Goal: Task Accomplishment & Management: Complete application form

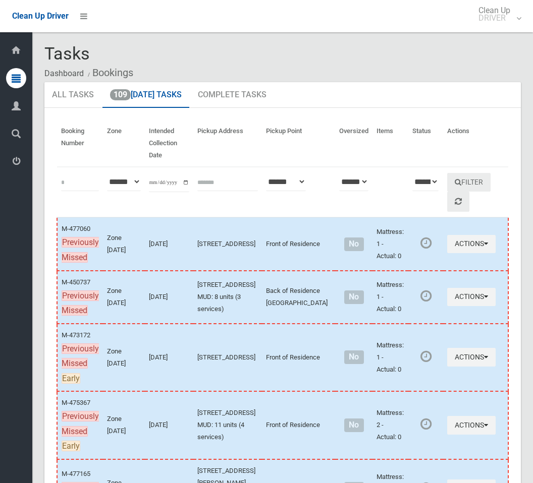
click at [158, 101] on link "109 Today's Tasks" at bounding box center [145, 95] width 87 height 26
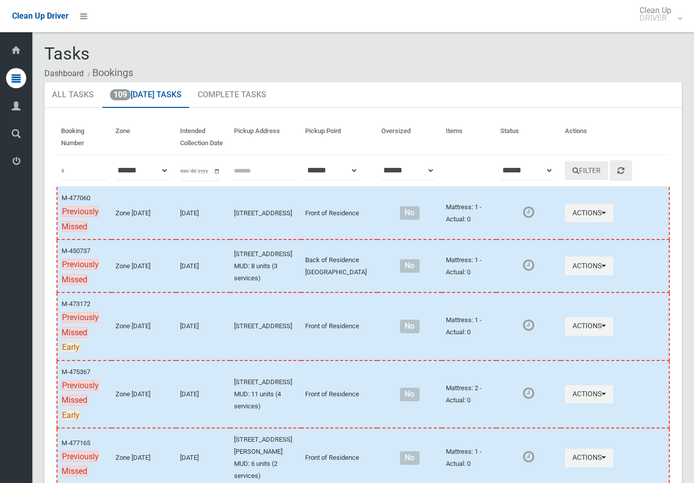
click at [169, 94] on link "109 Today's Tasks" at bounding box center [145, 95] width 87 height 26
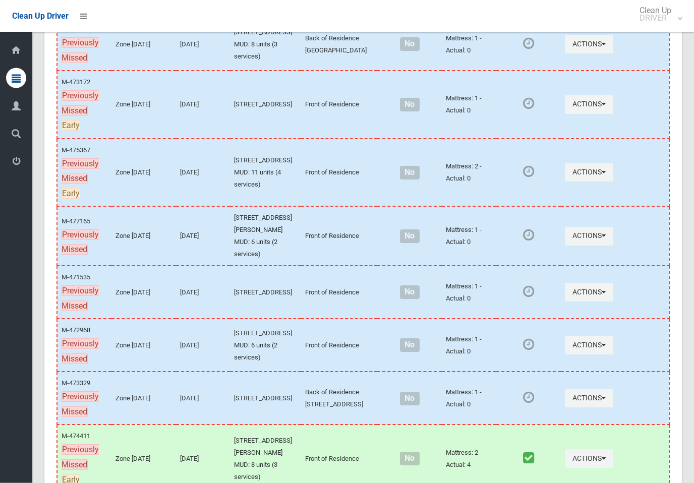
scroll to position [222, 0]
click at [590, 114] on button "Actions" at bounding box center [589, 104] width 48 height 19
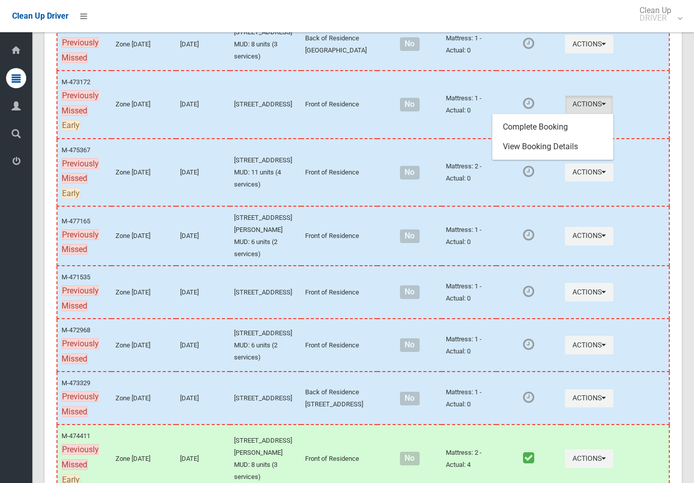
click at [563, 137] on link "Complete Booking" at bounding box center [553, 127] width 120 height 20
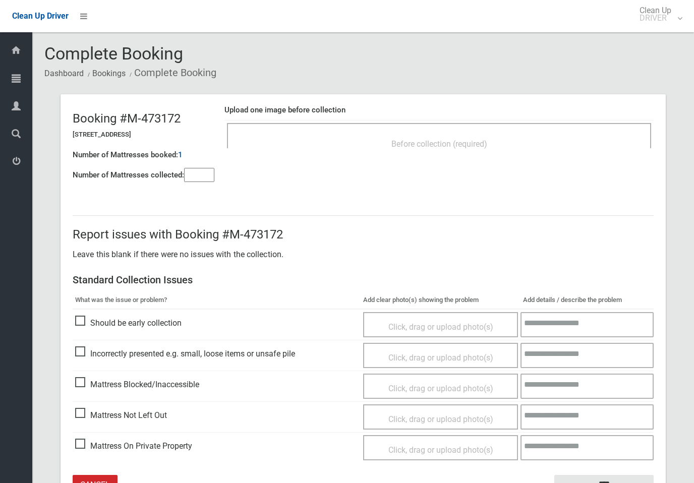
click at [207, 176] on input"] "number" at bounding box center [199, 175] width 30 height 14
type input"] "*"
click at [346, 157] on div "Upload one image before collection Before collection (required)" at bounding box center [439, 132] width 429 height 64
click at [485, 150] on div "Before collection (required)" at bounding box center [439, 143] width 402 height 19
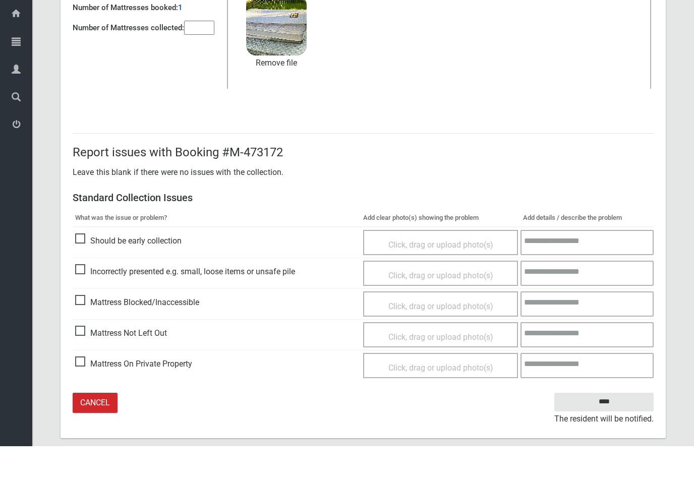
scroll to position [110, 0]
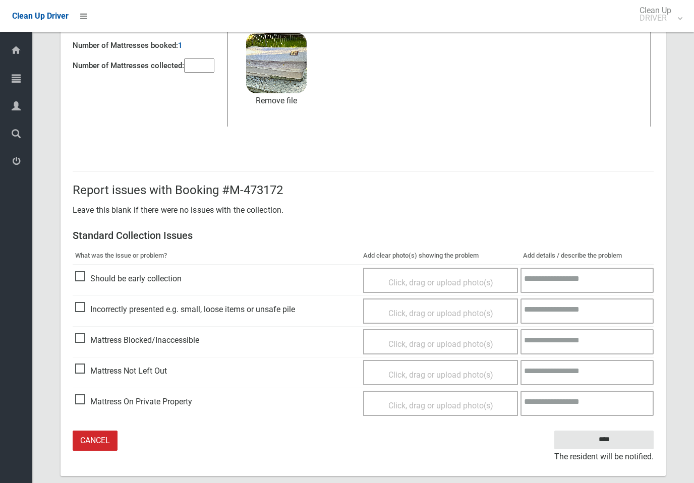
click at [614, 441] on input "****" at bounding box center [604, 440] width 99 height 19
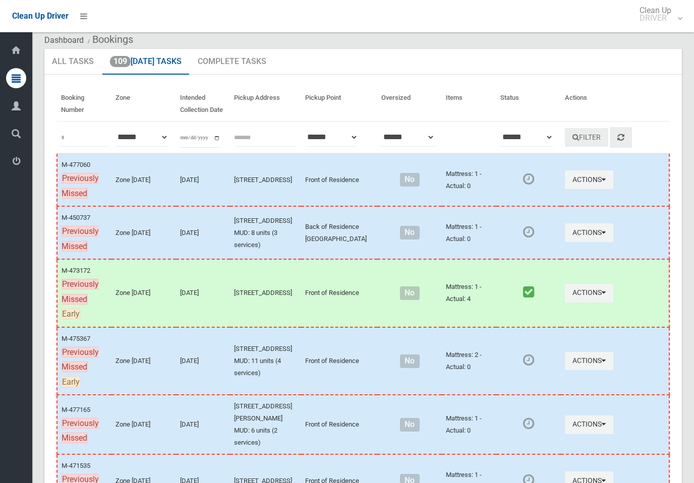
scroll to position [35, 0]
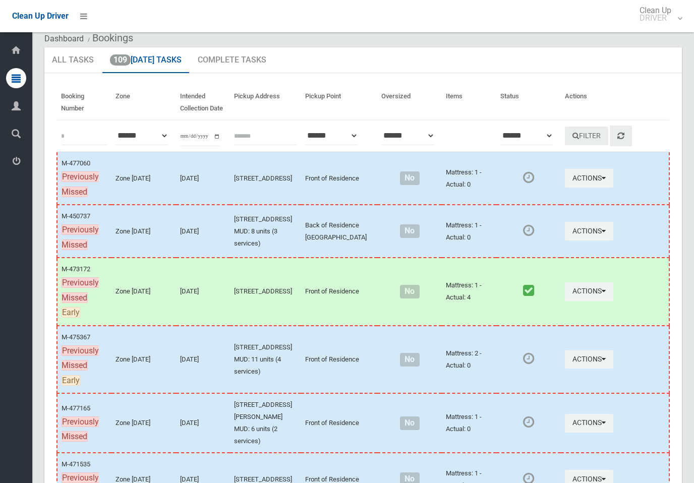
click at [586, 369] on button "Actions" at bounding box center [589, 360] width 48 height 19
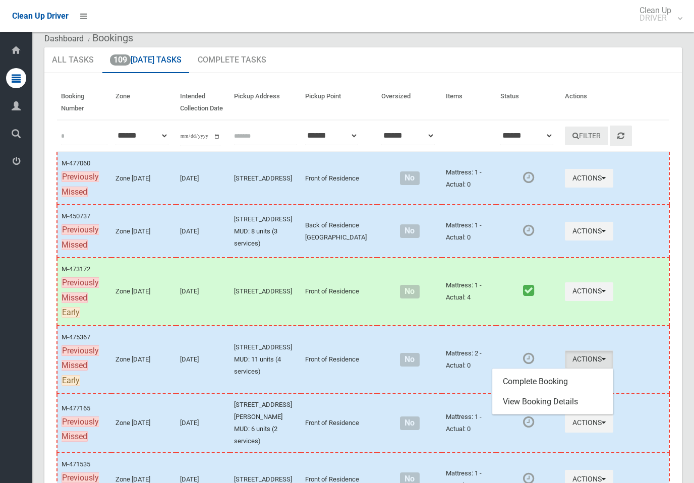
click at [561, 392] on link "Complete Booking" at bounding box center [553, 382] width 120 height 20
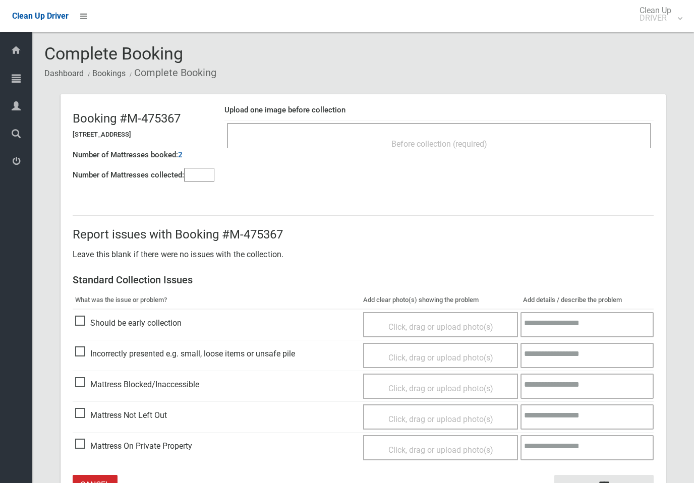
click at [203, 176] on input"] "number" at bounding box center [199, 175] width 30 height 14
type input"] "*"
click at [386, 144] on div "Before collection (required)" at bounding box center [439, 143] width 402 height 19
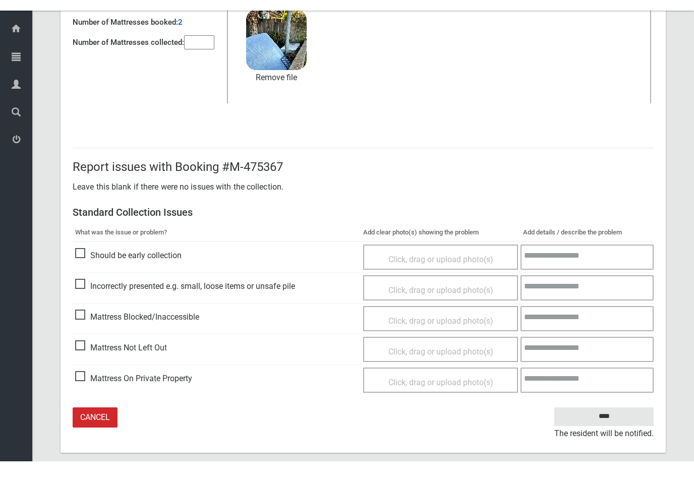
scroll to position [110, 0]
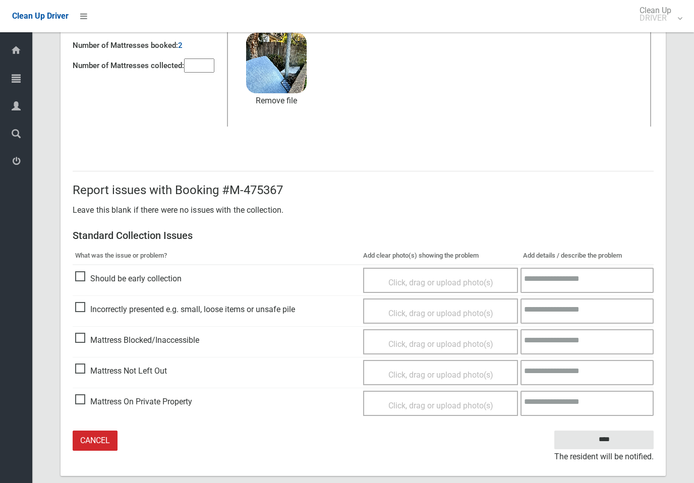
click at [627, 438] on input "****" at bounding box center [604, 440] width 99 height 19
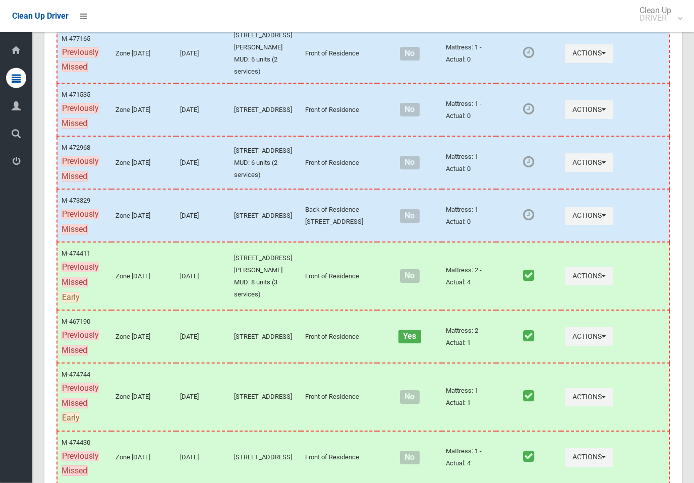
scroll to position [413, 0]
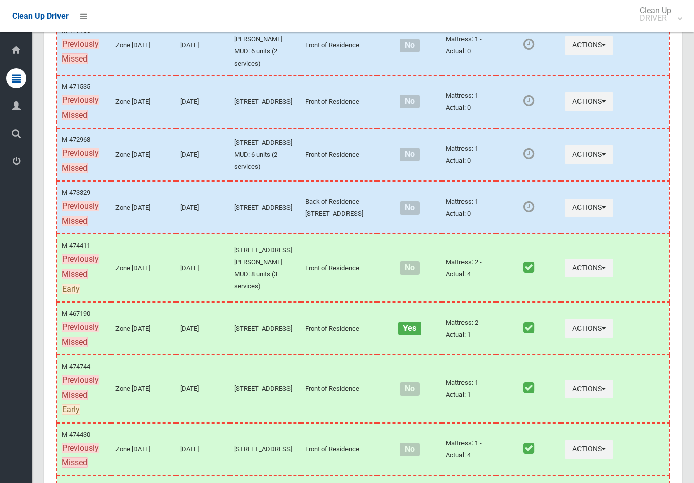
click at [584, 111] on button "Actions" at bounding box center [589, 101] width 48 height 19
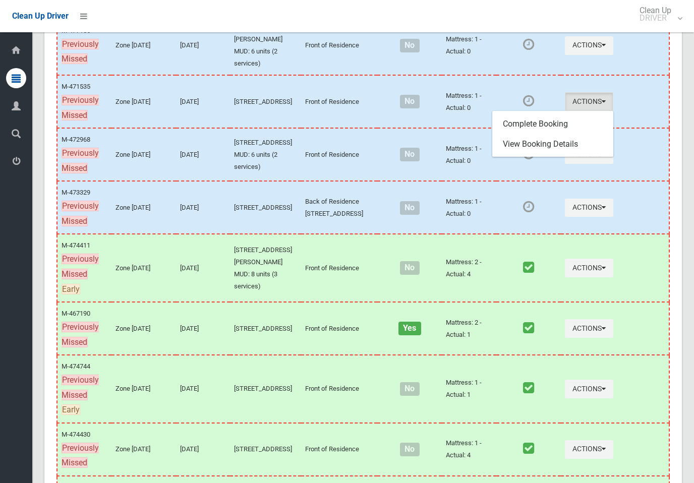
click at [564, 134] on link "Complete Booking" at bounding box center [553, 124] width 120 height 20
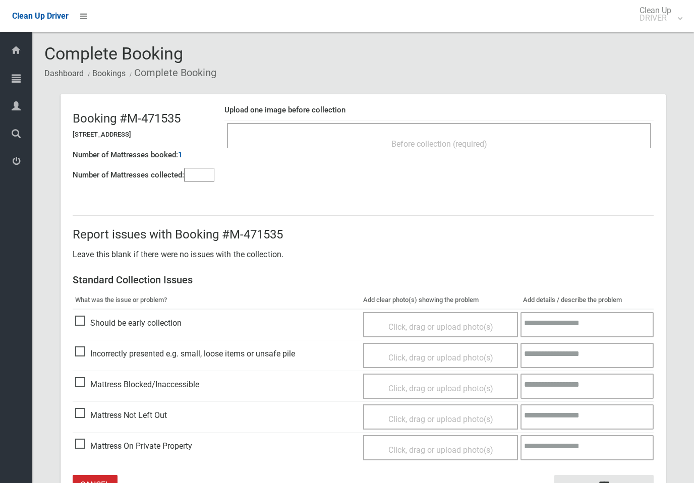
click at [204, 177] on input"] "number" at bounding box center [199, 175] width 30 height 14
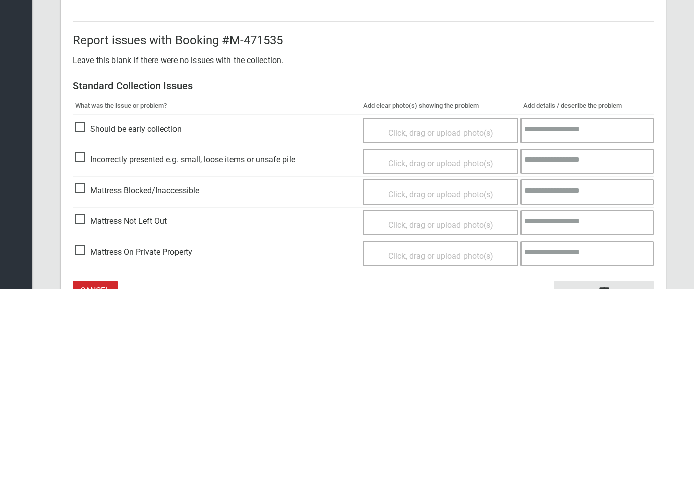
type input"] "*"
click at [82, 408] on span "Mattress Not Left Out" at bounding box center [121, 415] width 92 height 15
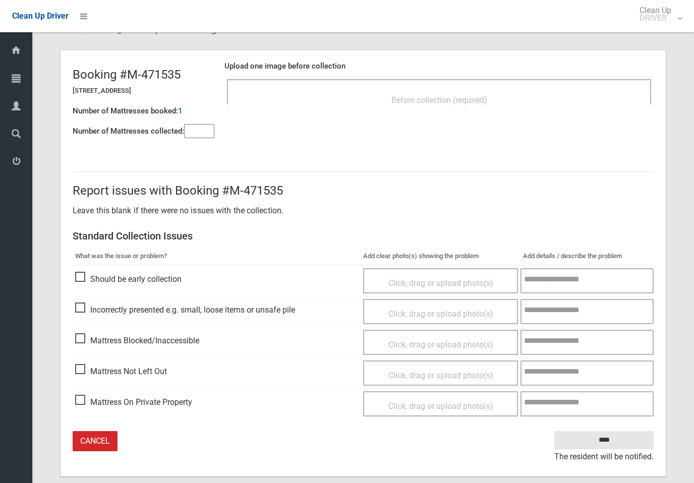
click at [478, 372] on span "Click, drag or upload photo(s)" at bounding box center [441, 376] width 105 height 10
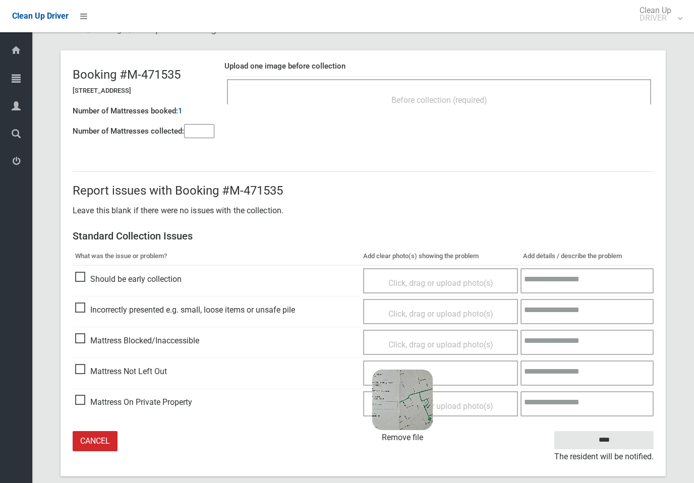
click at [626, 446] on input "****" at bounding box center [604, 440] width 99 height 19
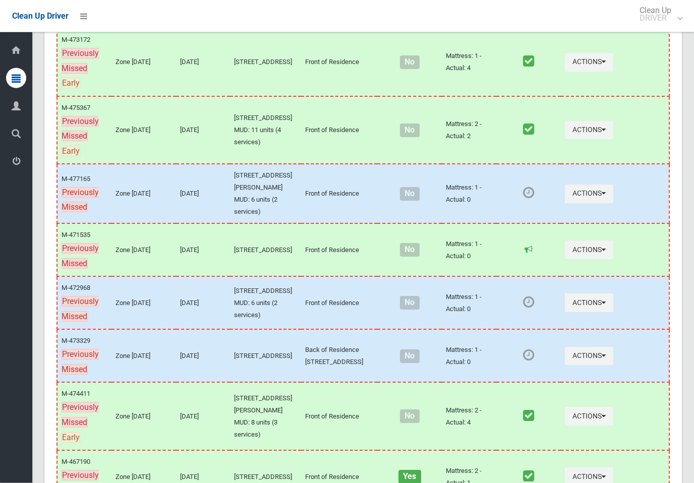
scroll to position [268, 0]
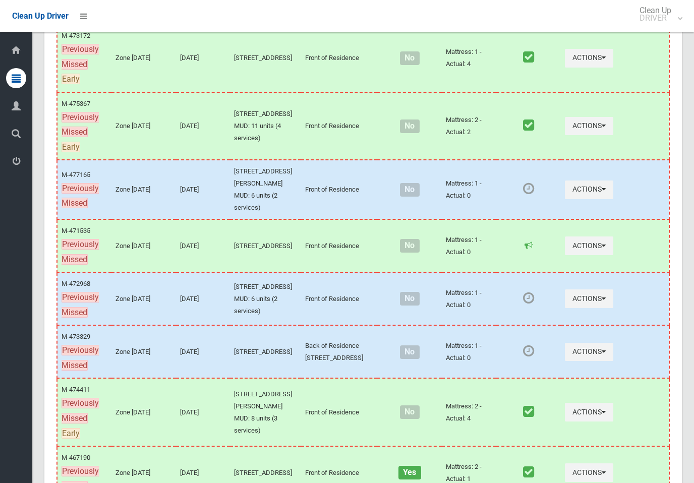
click at [584, 308] on button "Actions" at bounding box center [589, 299] width 48 height 19
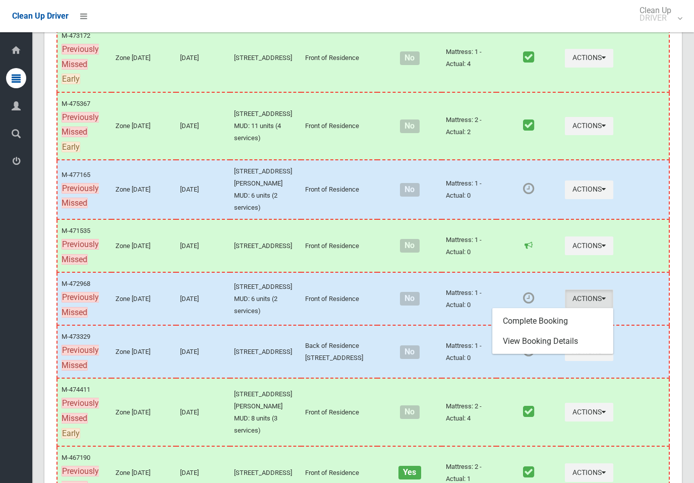
click at [511, 332] on link "Complete Booking" at bounding box center [553, 321] width 120 height 20
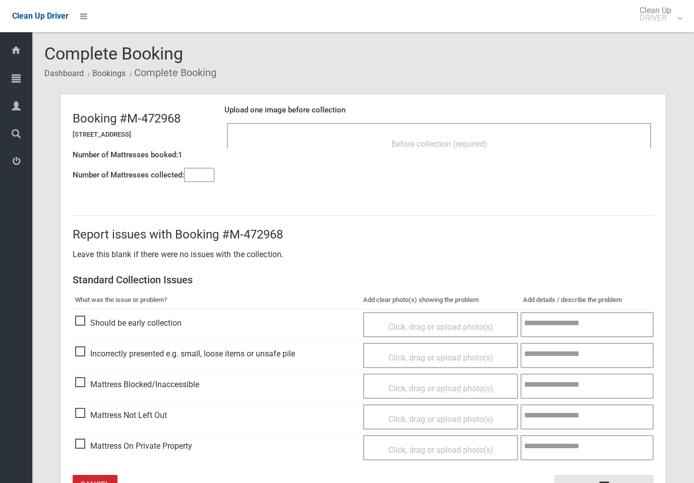
click at [203, 175] on input"] "number" at bounding box center [199, 175] width 30 height 14
type input"] "*"
click at [341, 150] on div "Before collection (required)" at bounding box center [439, 143] width 402 height 19
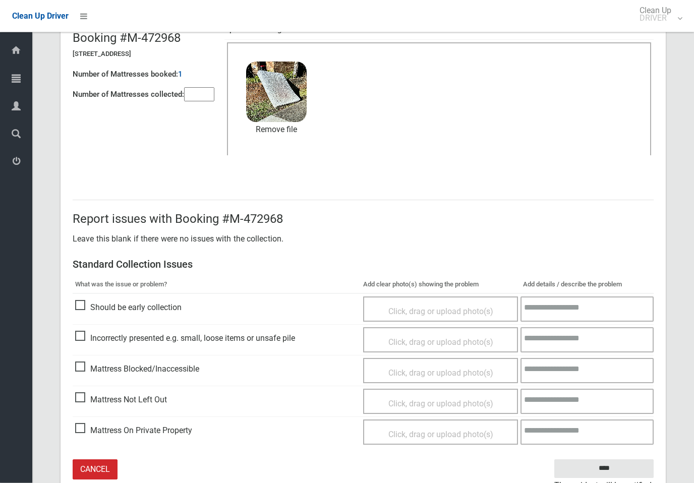
scroll to position [110, 0]
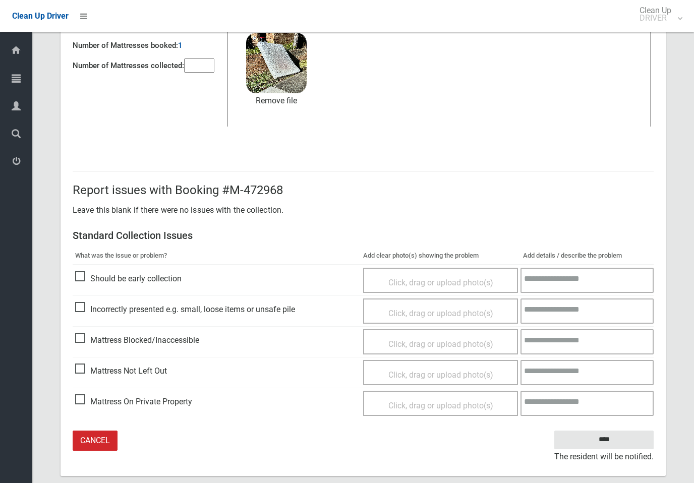
click at [623, 437] on input "****" at bounding box center [604, 440] width 99 height 19
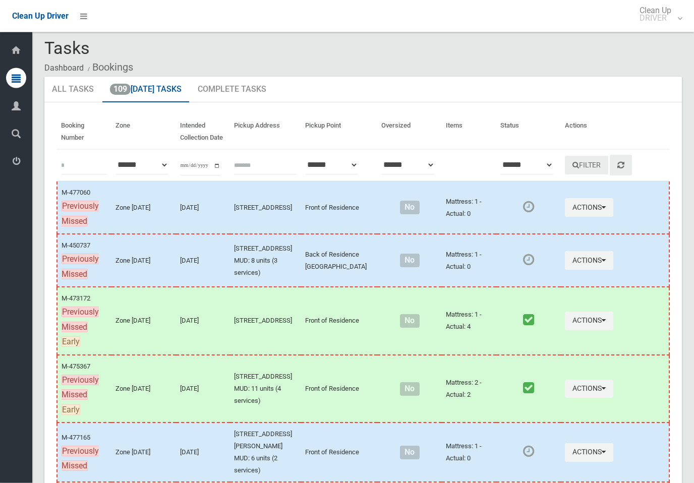
click at [602, 207] on icon "button" at bounding box center [604, 207] width 4 height 7
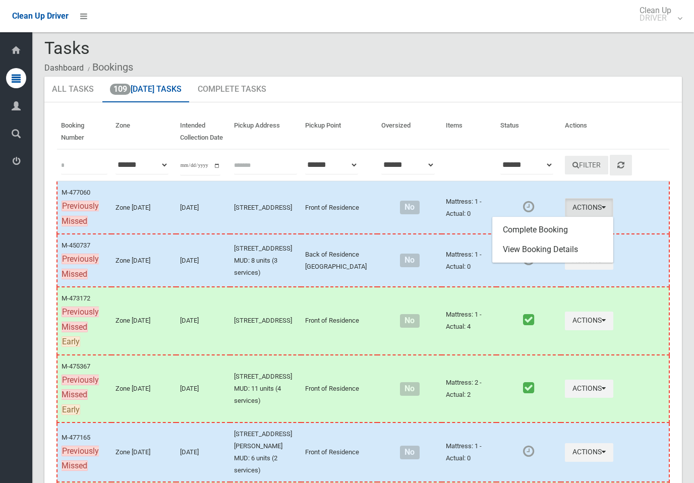
click at [575, 230] on link "Complete Booking" at bounding box center [553, 230] width 120 height 20
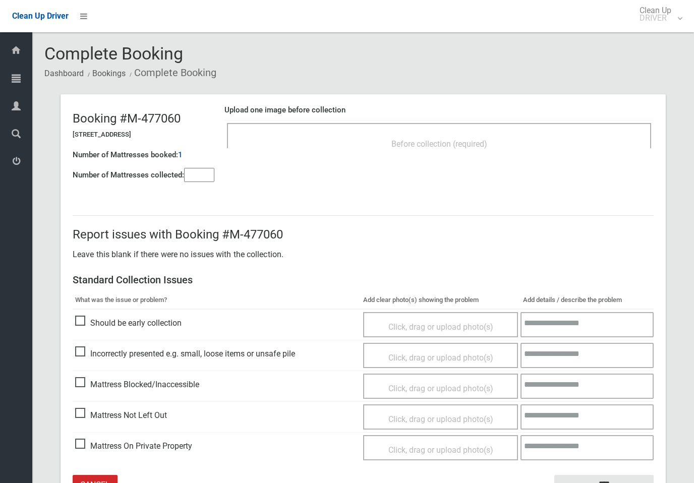
click at [204, 180] on input"] "number" at bounding box center [199, 175] width 30 height 14
type input"] "*"
click at [322, 139] on div "Before collection (required)" at bounding box center [439, 143] width 402 height 19
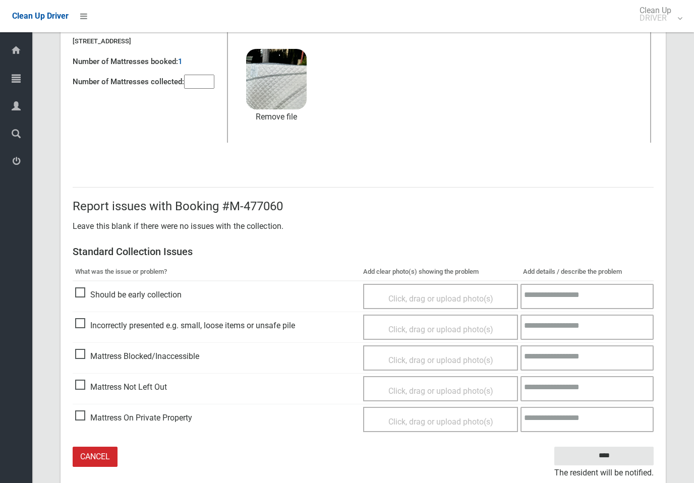
scroll to position [110, 0]
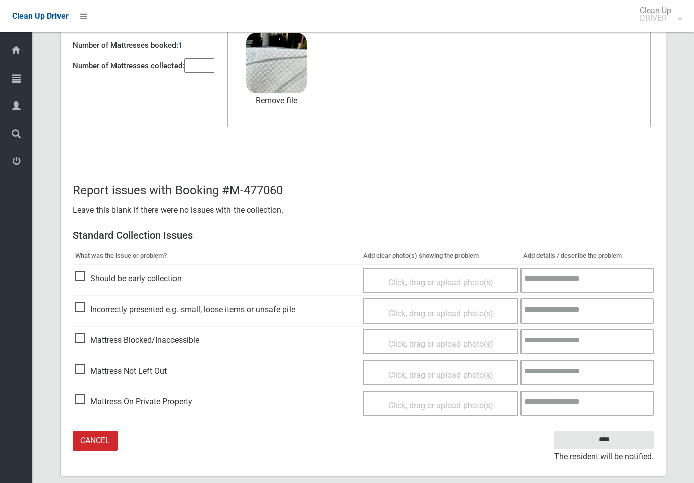
click at [630, 438] on input "****" at bounding box center [604, 440] width 99 height 19
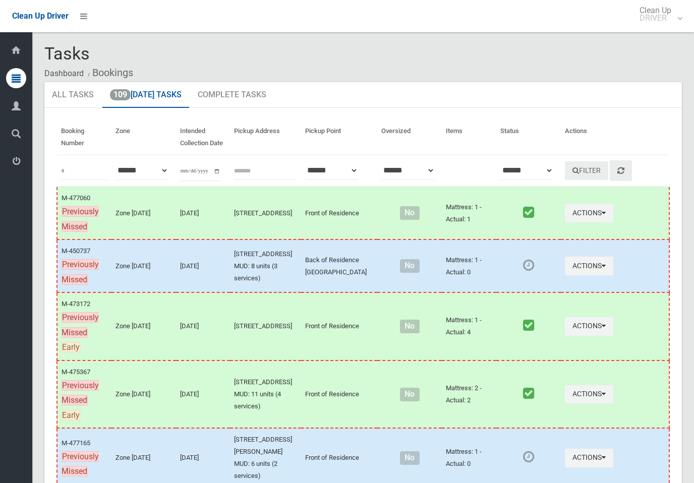
click at [602, 269] on icon "button" at bounding box center [604, 265] width 4 height 7
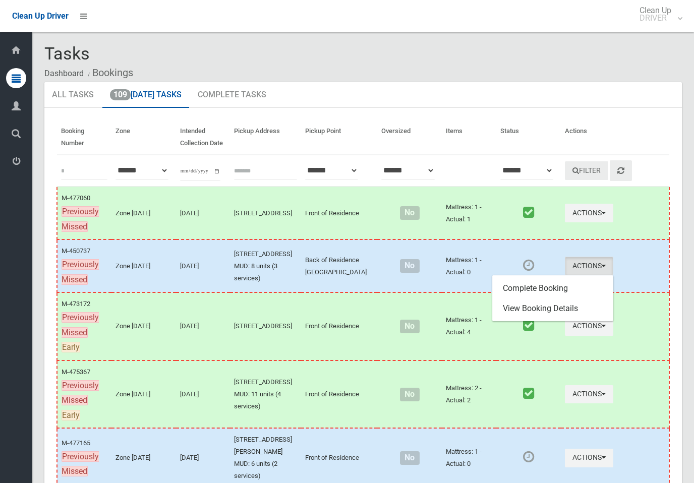
click at [579, 291] on link "Complete Booking" at bounding box center [553, 289] width 120 height 20
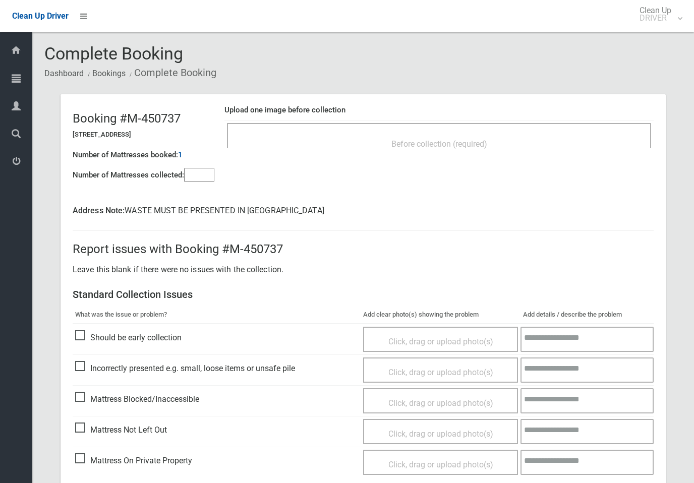
click at [200, 175] on input"] "number" at bounding box center [199, 175] width 30 height 14
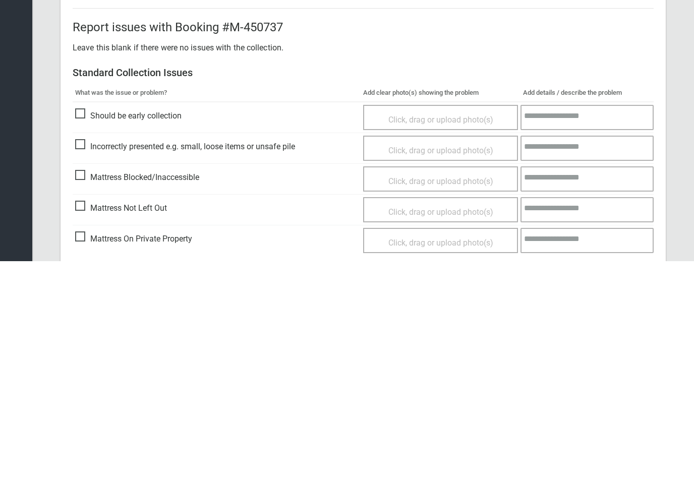
type input"] "*"
click at [76, 423] on span "Mattress Not Left Out" at bounding box center [121, 430] width 92 height 15
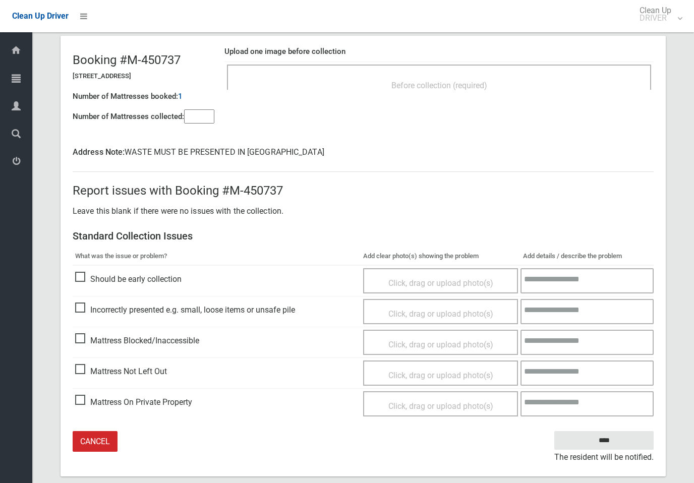
click at [416, 361] on div "Click, drag or upload photo(s)" at bounding box center [440, 373] width 155 height 25
click at [432, 371] on span "Click, drag or upload photo(s)" at bounding box center [441, 376] width 105 height 10
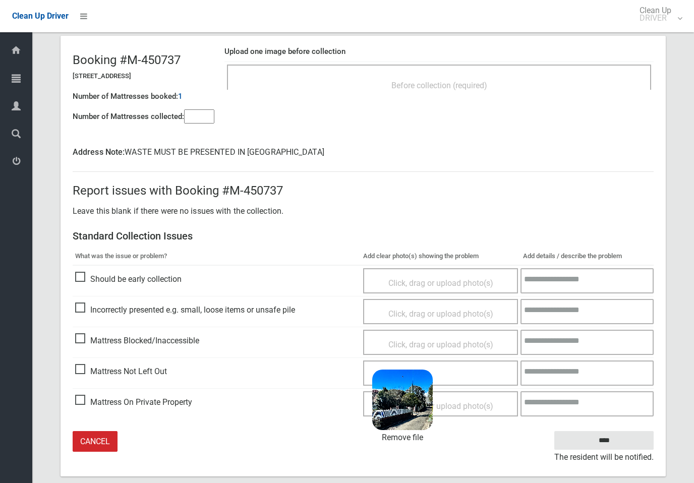
click at [592, 437] on input "****" at bounding box center [604, 440] width 99 height 19
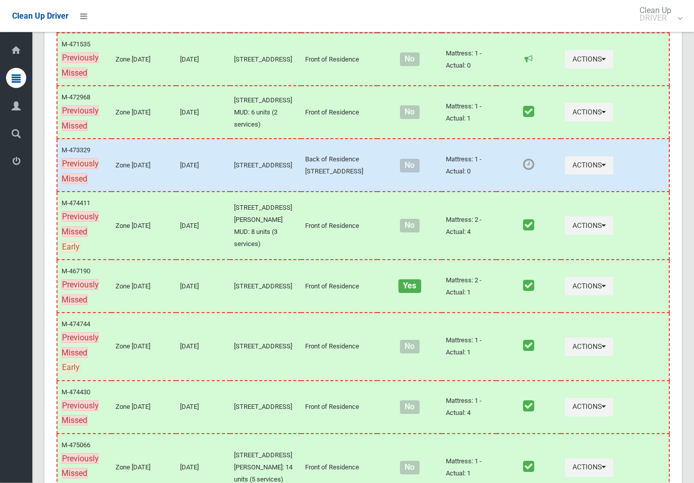
click at [576, 176] on button "Actions" at bounding box center [589, 166] width 48 height 19
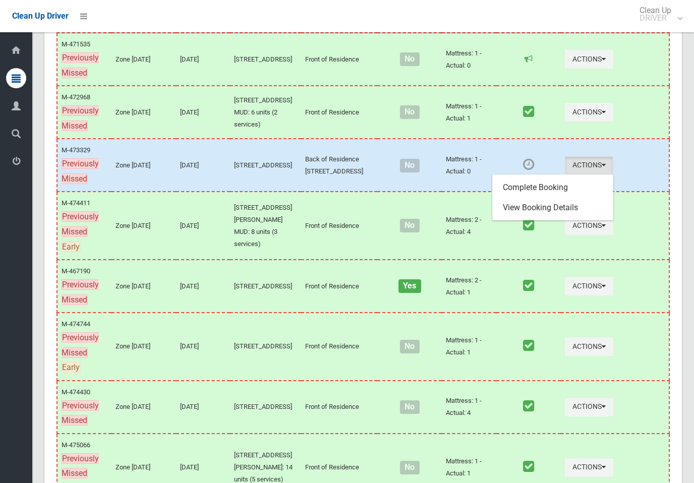
click at [562, 198] on link "Complete Booking" at bounding box center [553, 188] width 120 height 20
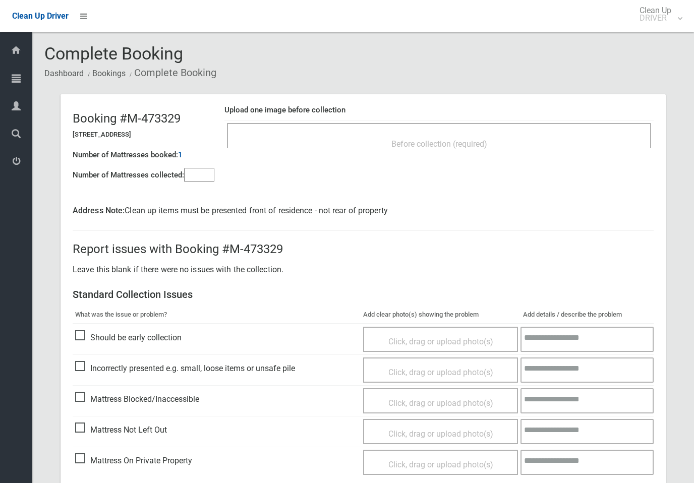
click at [183, 181] on div "Number of Mattresses collected:" at bounding box center [144, 175] width 142 height 21
click at [206, 175] on input"] "number" at bounding box center [199, 175] width 30 height 14
type input"] "*"
click at [362, 157] on div "Upload one image before collection Before collection (required)" at bounding box center [439, 132] width 429 height 64
click at [465, 159] on div "Upload one image before collection Before collection (required)" at bounding box center [439, 132] width 429 height 64
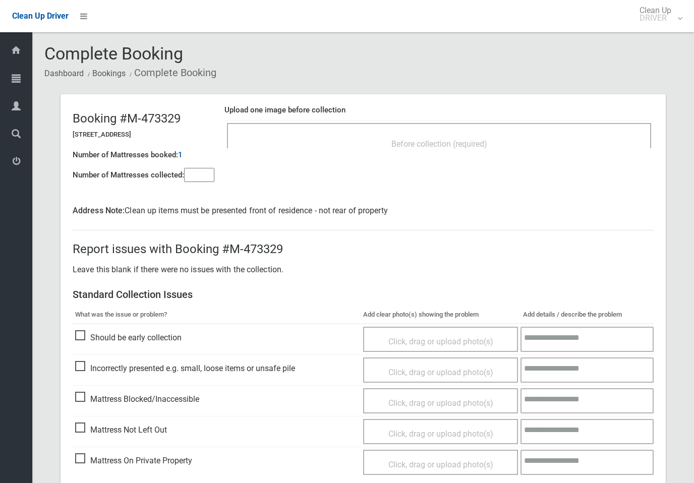
click at [481, 143] on span "Before collection (required)" at bounding box center [440, 144] width 96 height 10
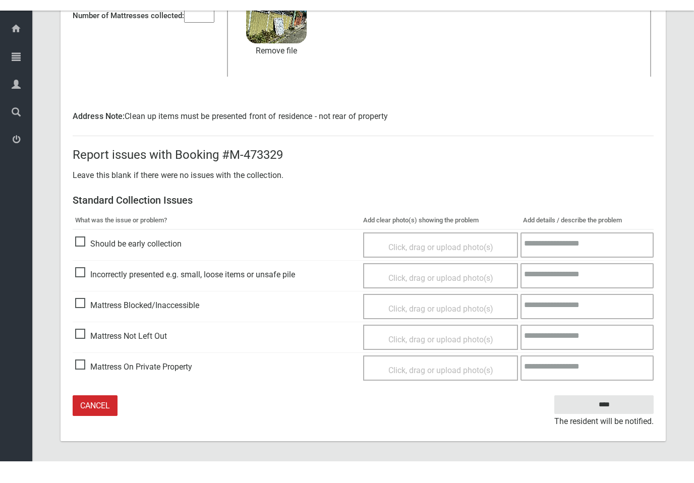
scroll to position [140, 0]
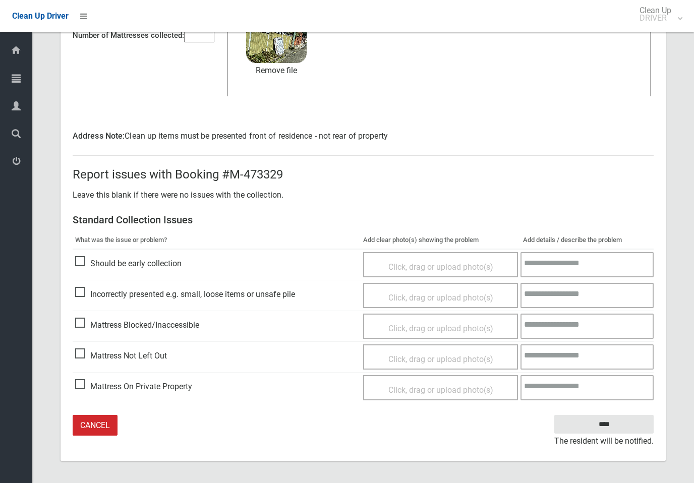
click at [621, 426] on input "****" at bounding box center [604, 424] width 99 height 19
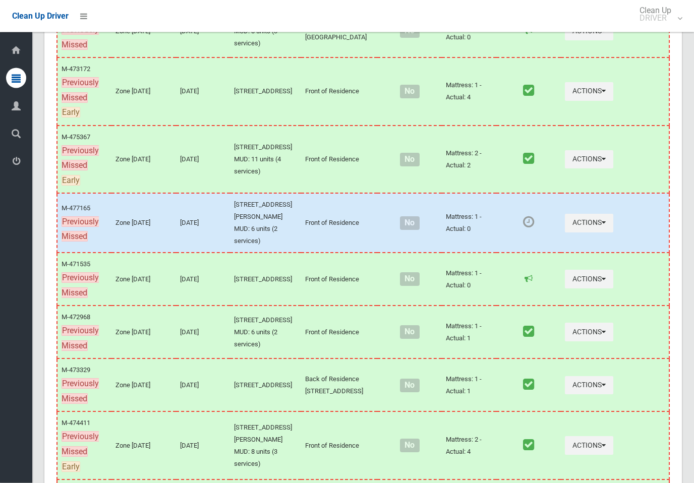
scroll to position [235, 0]
click at [602, 226] on icon "button" at bounding box center [604, 222] width 4 height 7
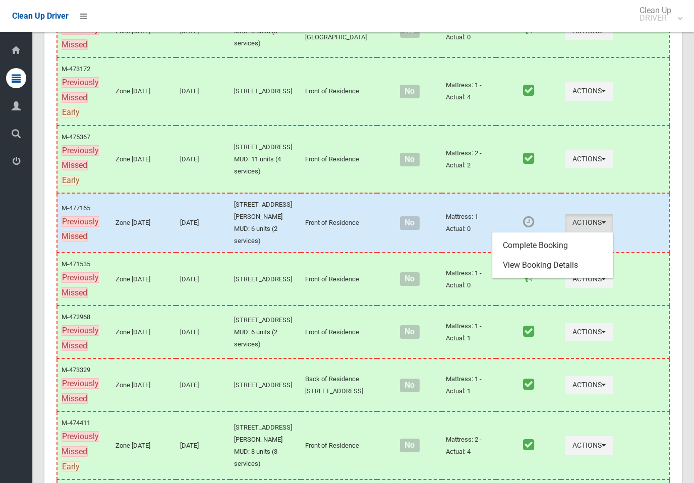
click at [565, 256] on link "Complete Booking" at bounding box center [553, 246] width 120 height 20
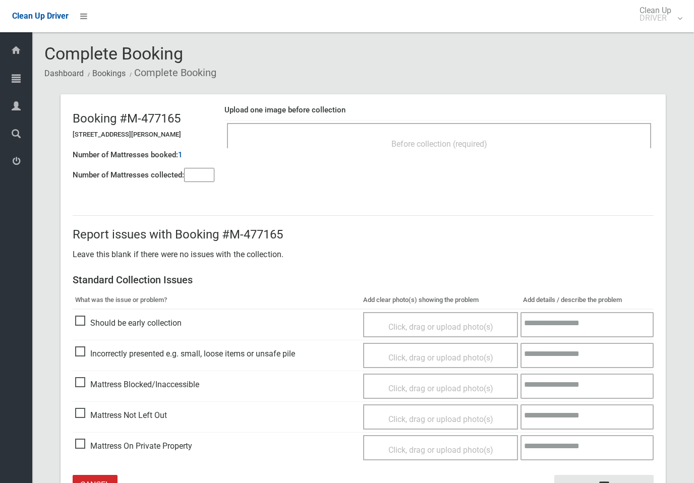
click at [203, 175] on input"] "number" at bounding box center [199, 175] width 30 height 14
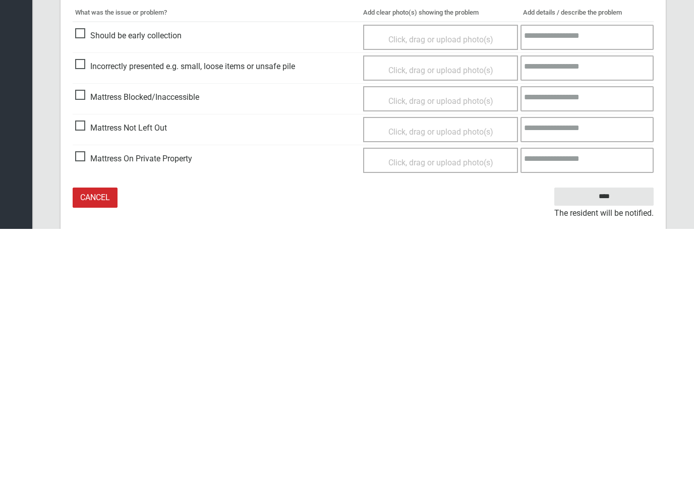
scroll to position [48, 0]
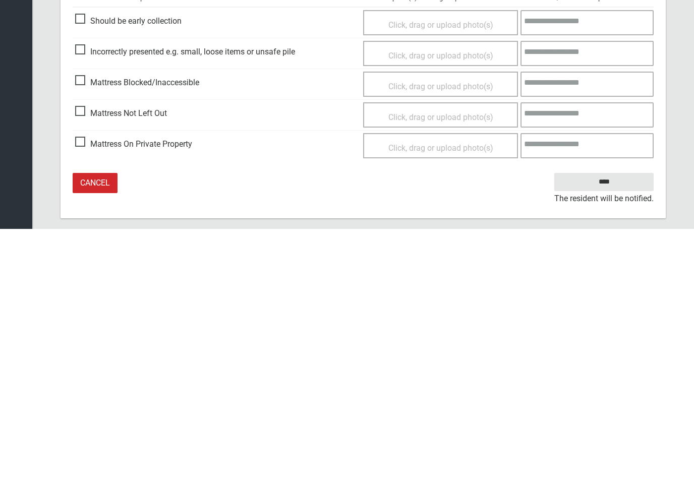
type input"] "*"
click at [75, 360] on span "Mattress Not Left Out" at bounding box center [121, 367] width 92 height 15
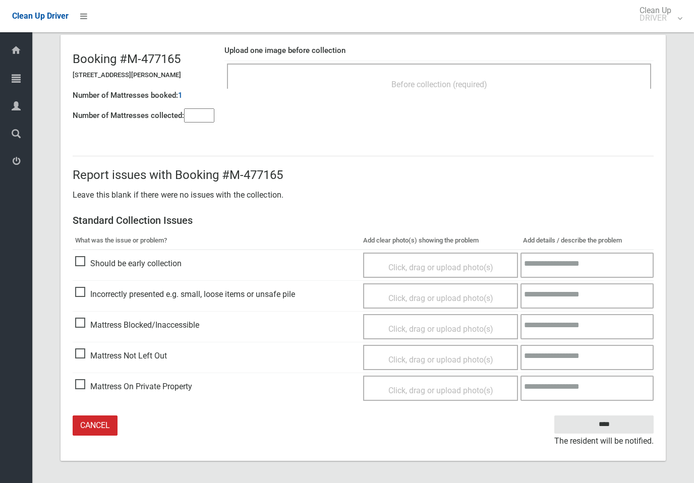
click at [426, 349] on div "Click, drag or upload photo(s)" at bounding box center [440, 357] width 155 height 25
click at [446, 353] on div "Click, drag or upload photo(s)" at bounding box center [441, 360] width 140 height 15
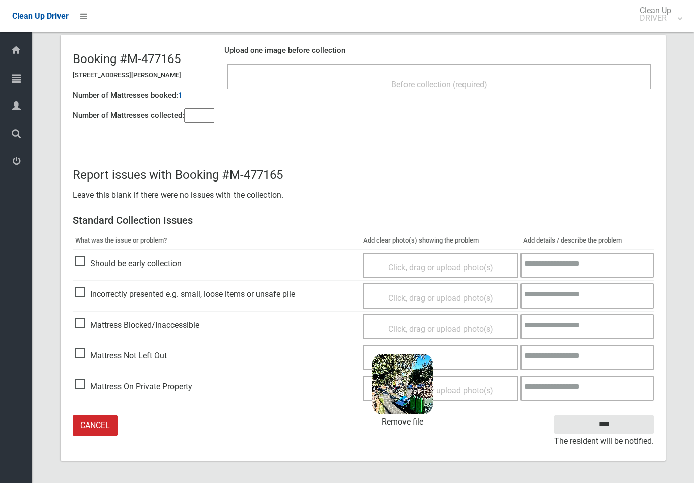
click at [626, 430] on input "****" at bounding box center [604, 425] width 99 height 19
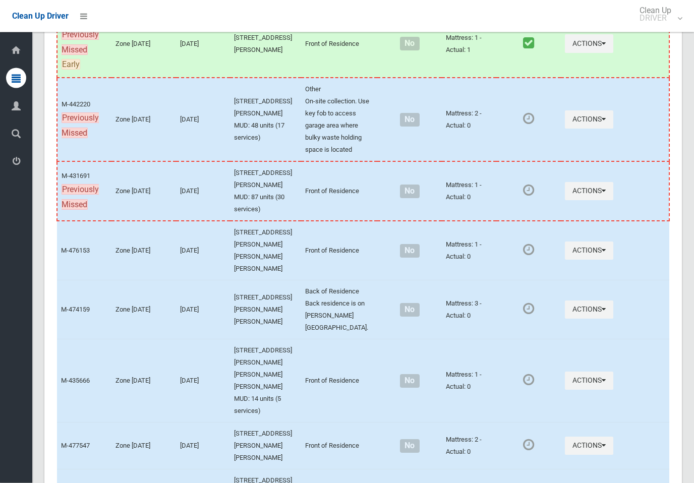
scroll to position [952, 0]
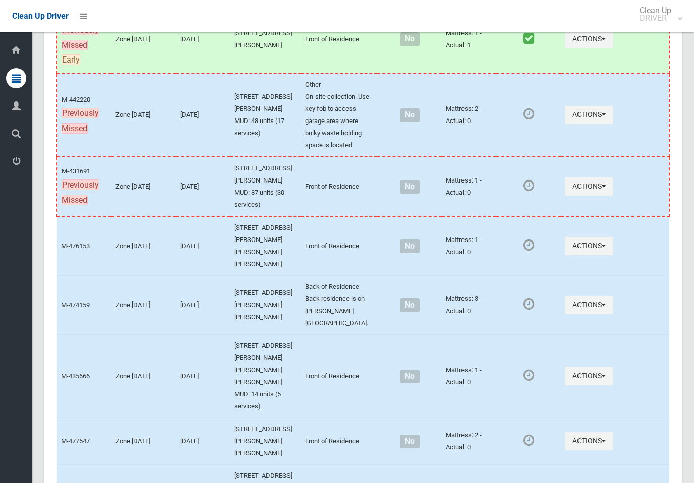
click at [598, 196] on button "Actions" at bounding box center [589, 187] width 48 height 19
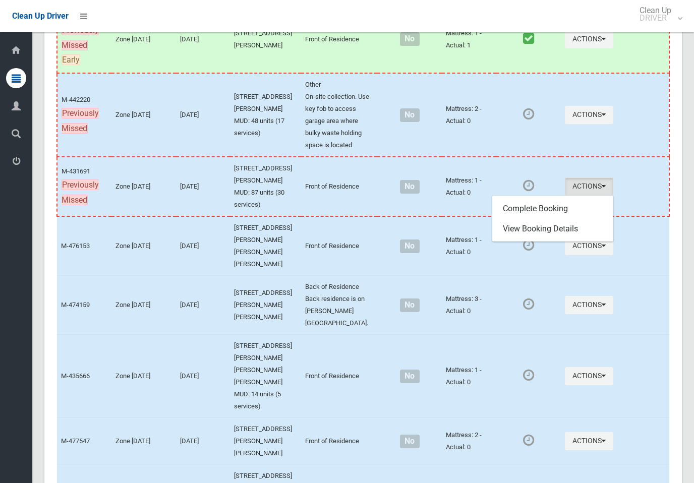
click at [549, 219] on link "Complete Booking" at bounding box center [553, 209] width 120 height 20
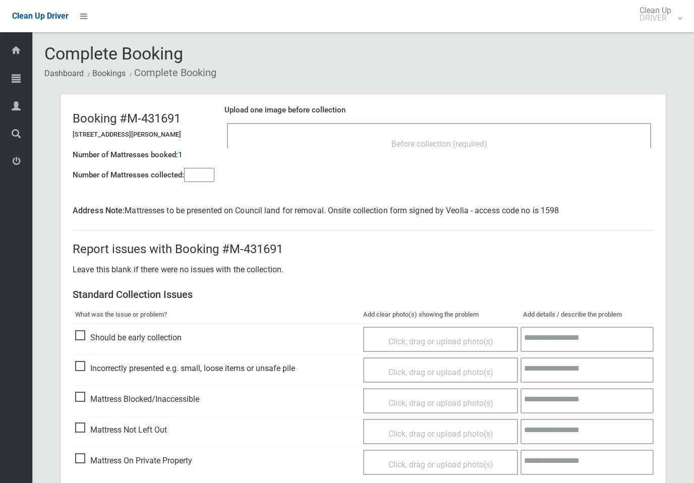
click at [204, 173] on input"] "number" at bounding box center [199, 175] width 30 height 14
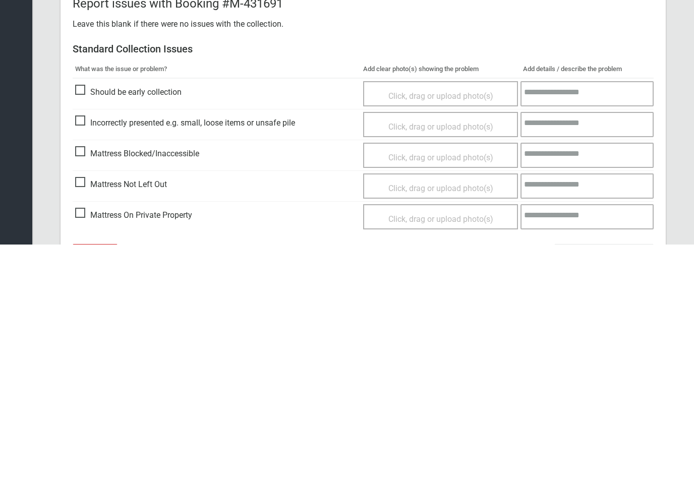
type input"] "*"
click at [81, 416] on span "Mattress Not Left Out" at bounding box center [121, 423] width 92 height 15
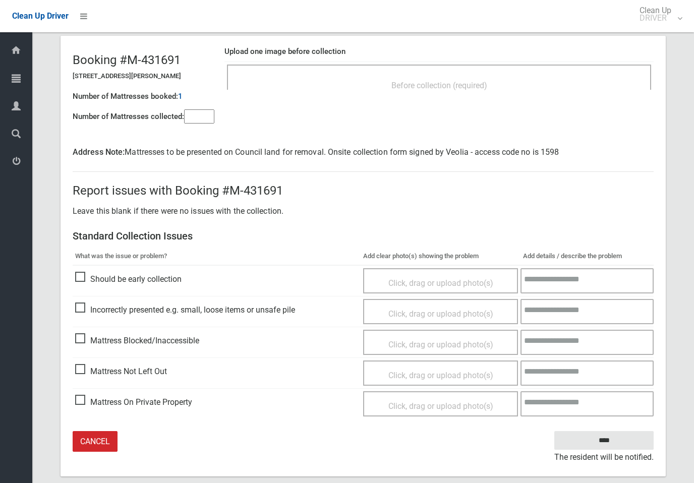
click at [425, 374] on span "Click, drag or upload photo(s)" at bounding box center [441, 376] width 105 height 10
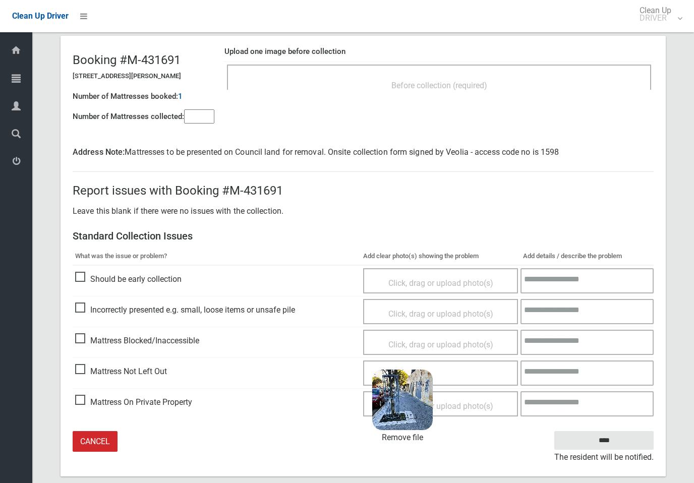
click at [630, 432] on input "****" at bounding box center [604, 440] width 99 height 19
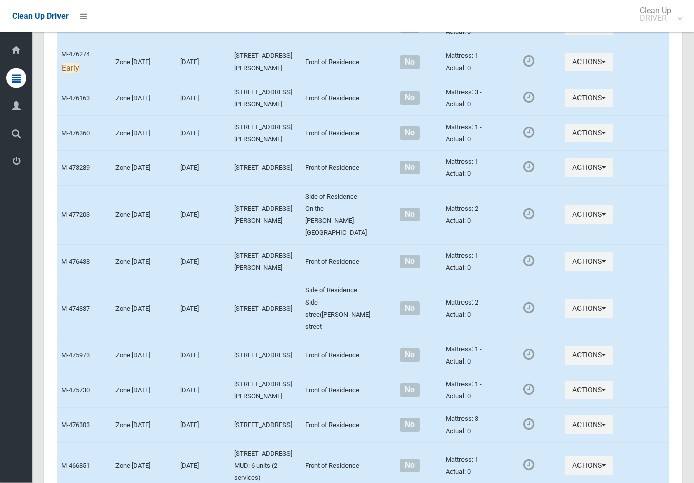
scroll to position [4848, 0]
click at [670, 23] on link "Clean Up DRIVER" at bounding box center [658, 16] width 60 height 32
click at [664, 53] on link "Logout" at bounding box center [658, 44] width 59 height 20
